Goal: Task Accomplishment & Management: Use online tool/utility

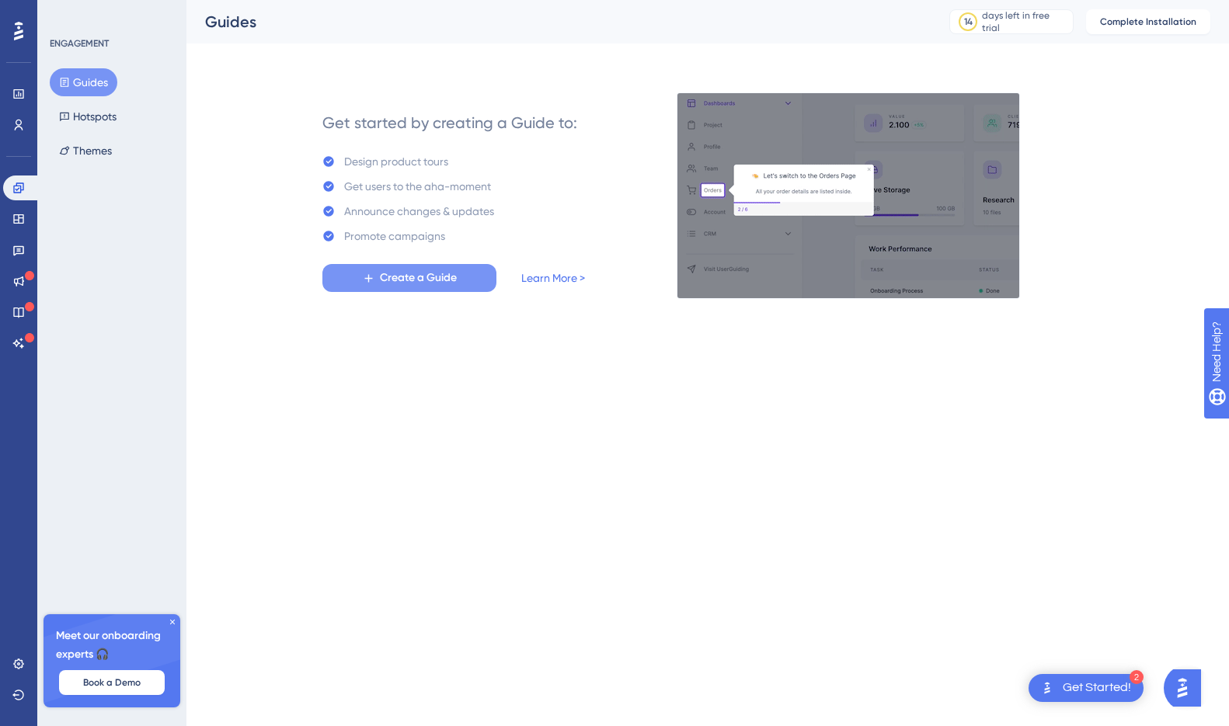
click at [389, 277] on span "Create a Guide" at bounding box center [418, 278] width 77 height 19
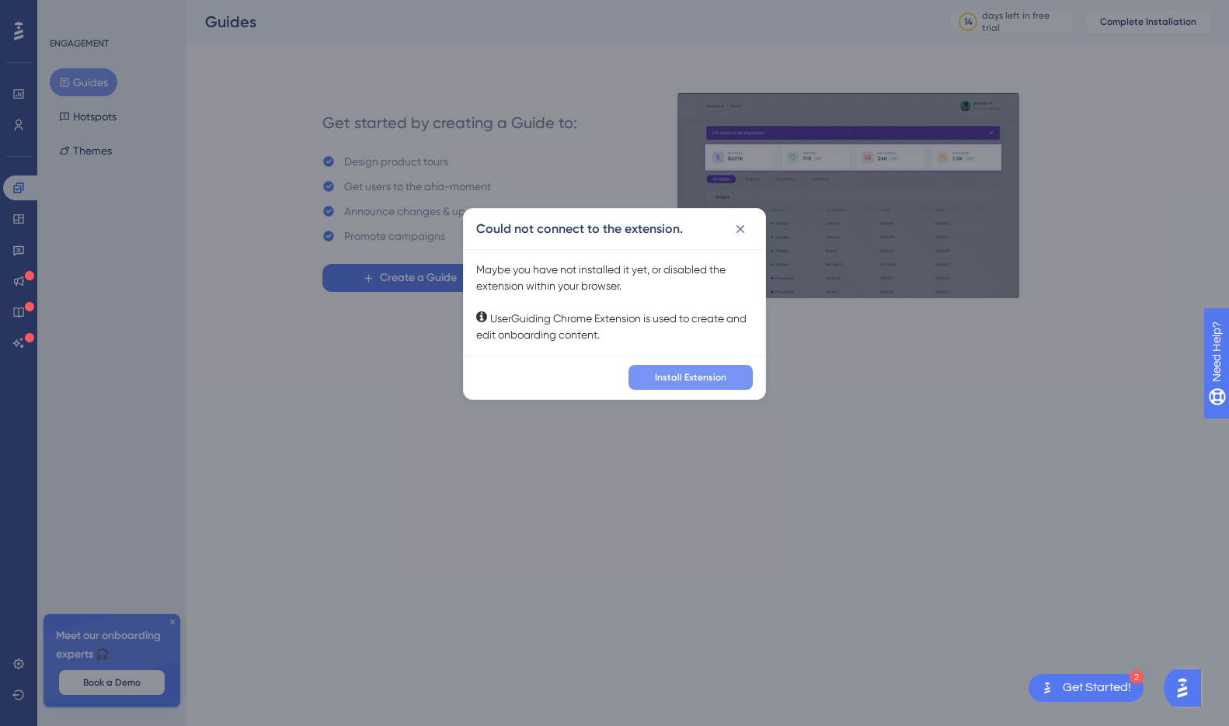
click at [660, 371] on span "Install Extension" at bounding box center [690, 377] width 71 height 12
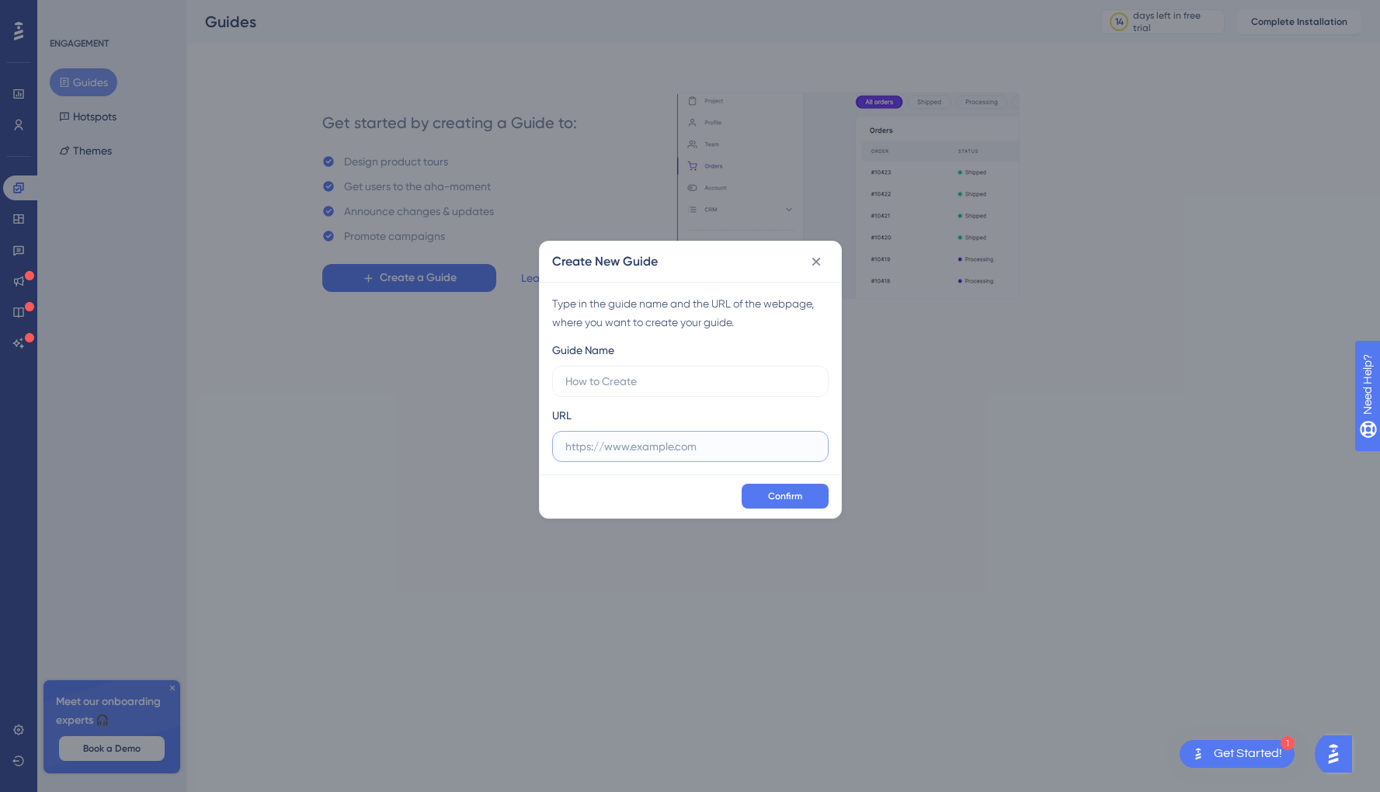
click at [666, 453] on input "text" at bounding box center [690, 446] width 250 height 17
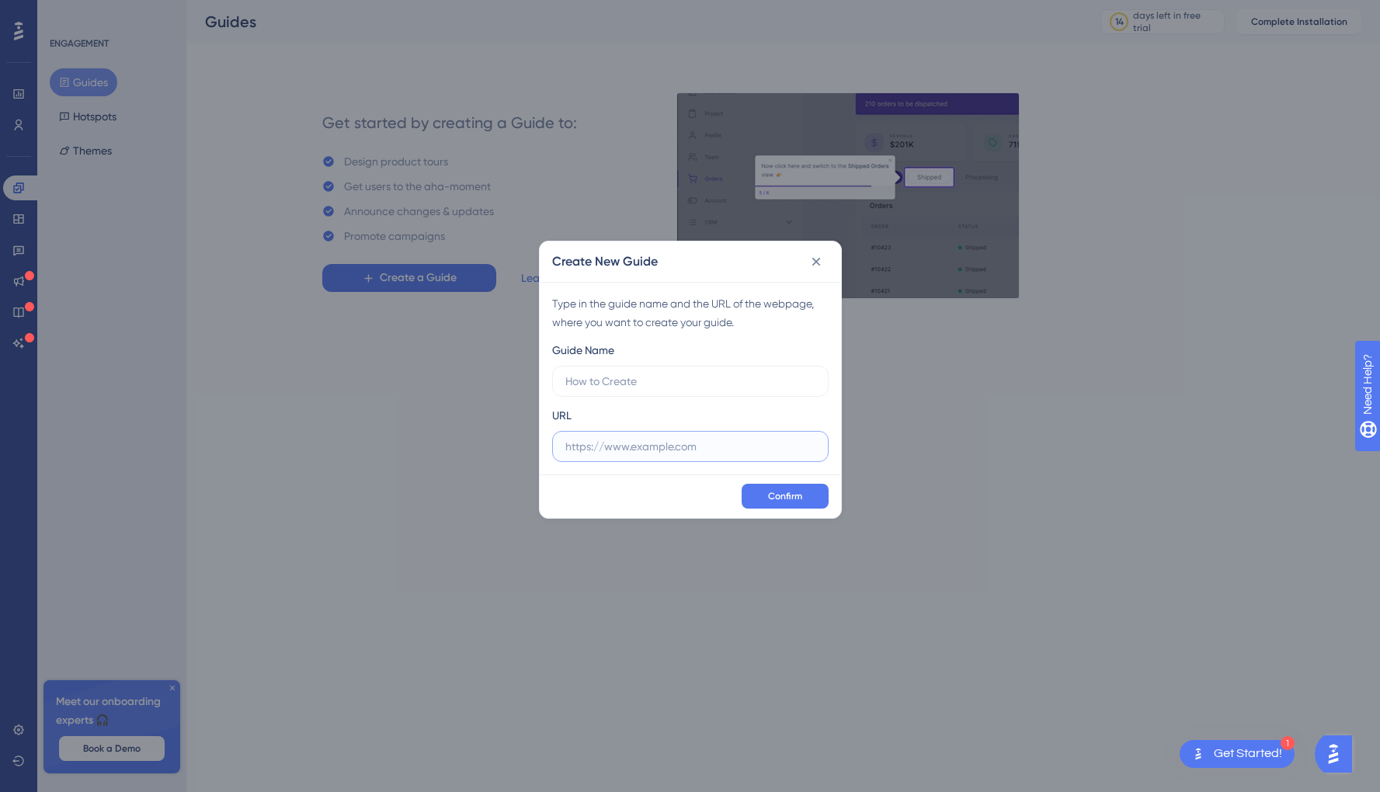
paste input "[URL][DOMAIN_NAME]"
type input "[URL][DOMAIN_NAME]"
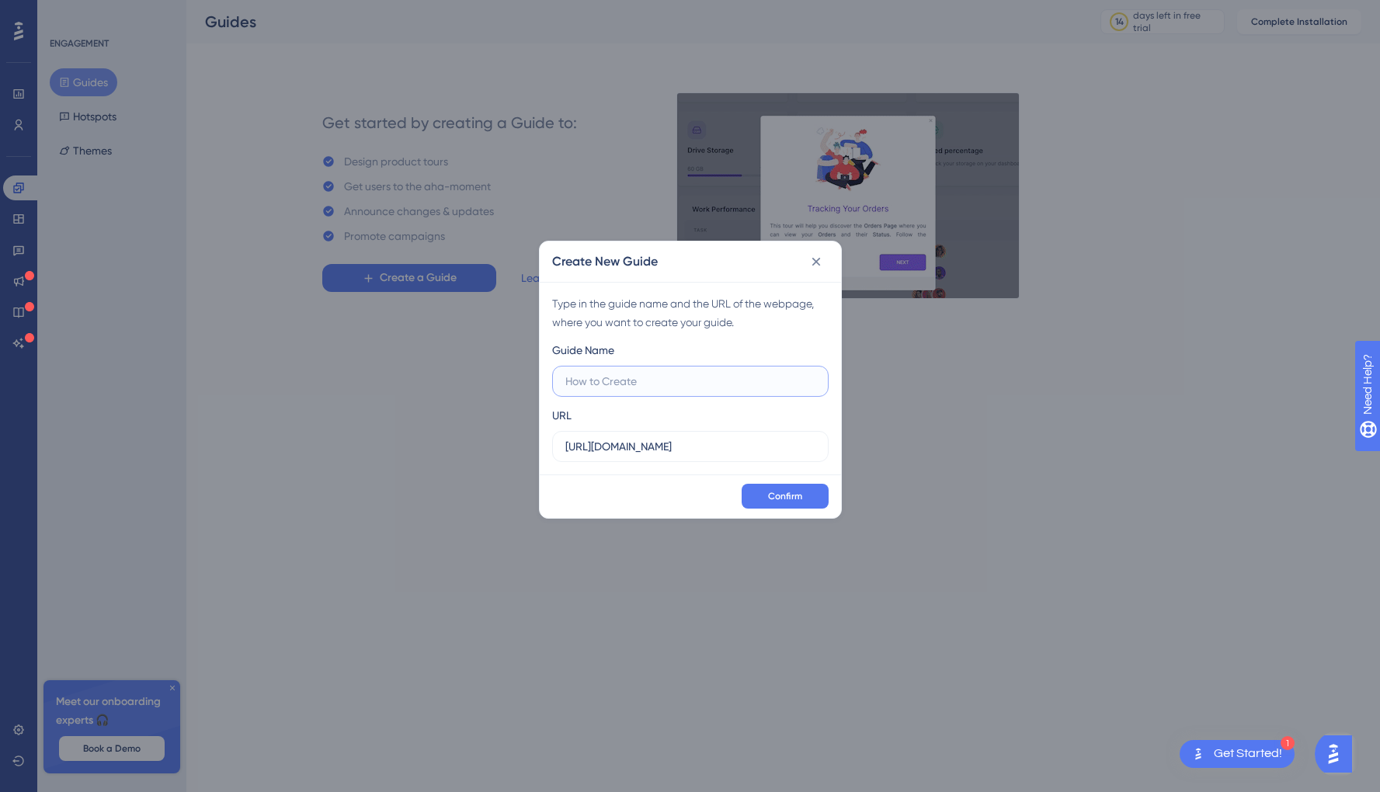
click at [701, 387] on input "text" at bounding box center [690, 381] width 250 height 17
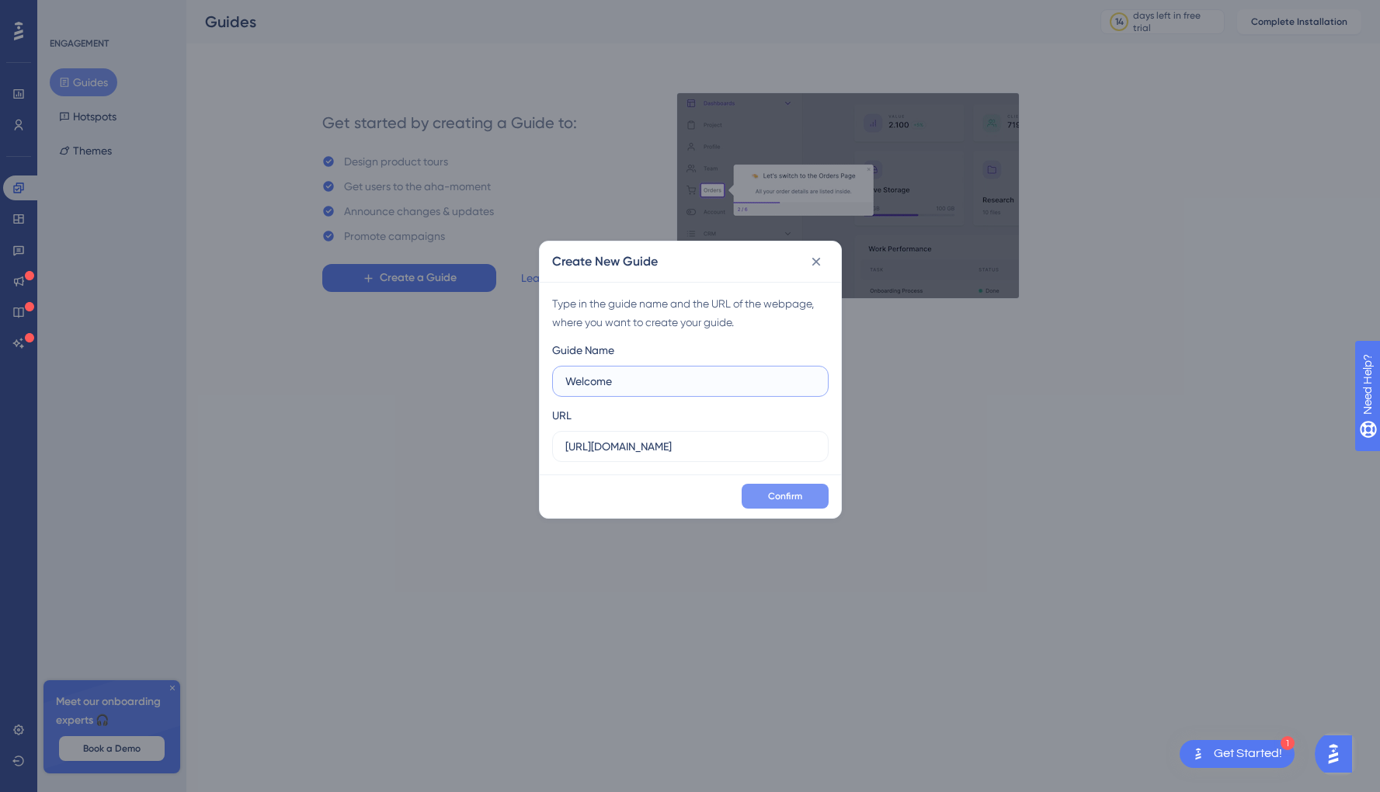
type input "Welcome"
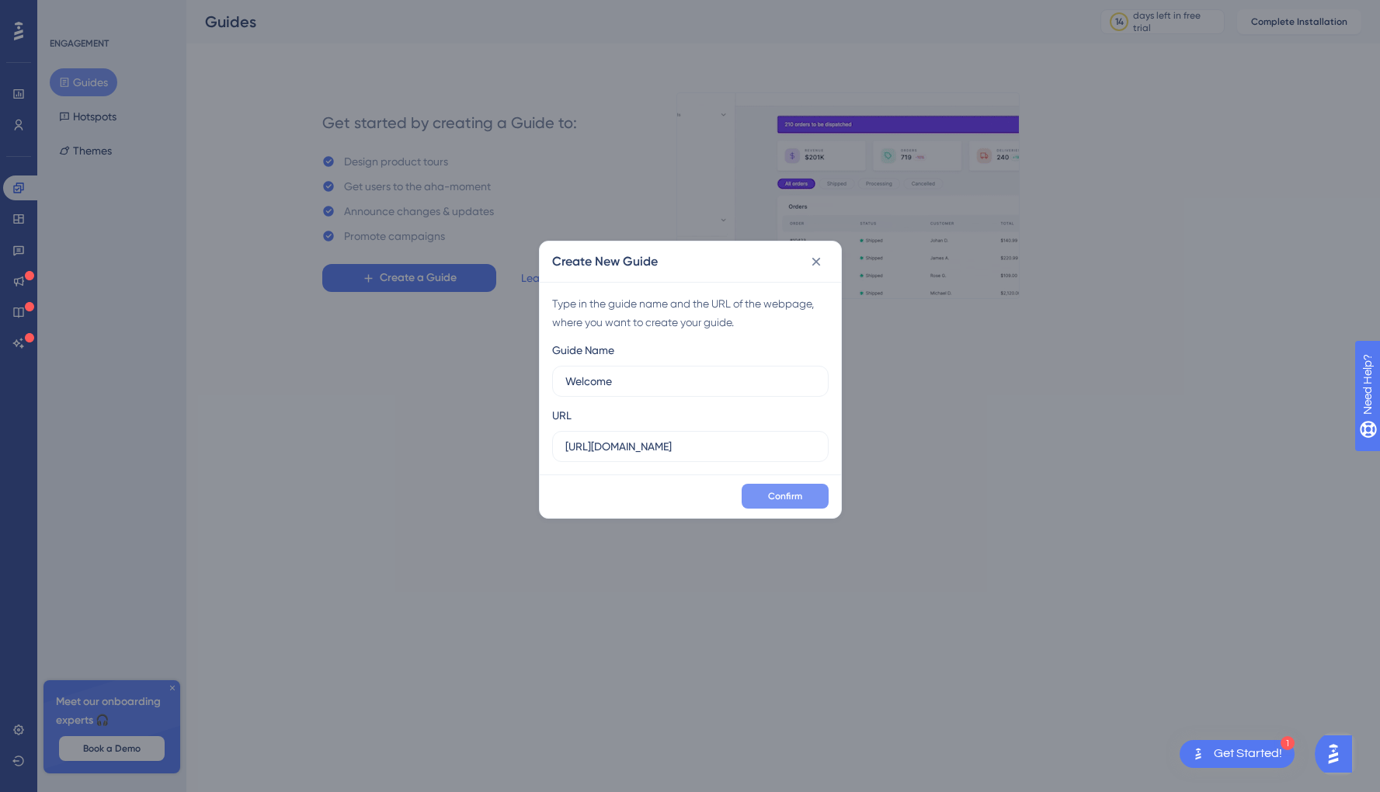
click at [796, 497] on span "Confirm" at bounding box center [785, 496] width 34 height 12
